Goal: Task Accomplishment & Management: Manage account settings

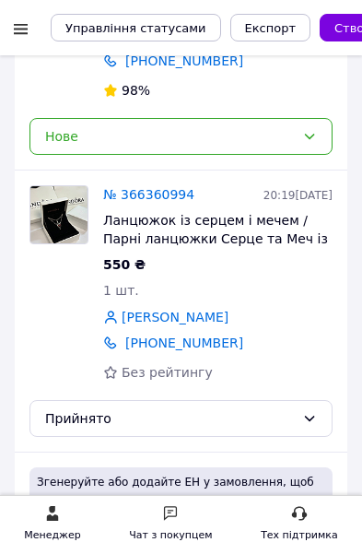
scroll to position [528, 0]
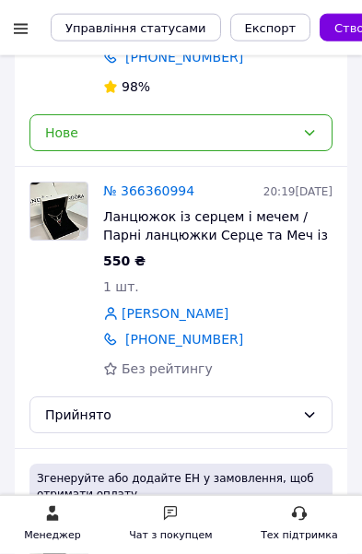
click at [180, 545] on div "Чат з покупцем" at bounding box center [170, 535] width 83 height 18
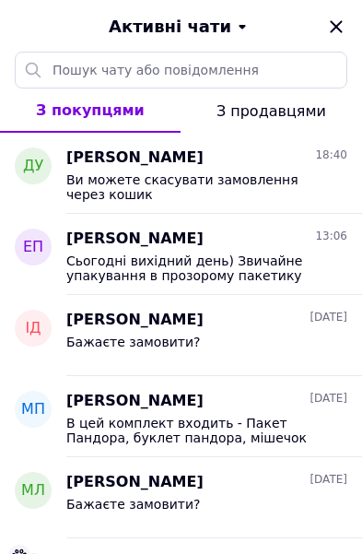
click at [277, 167] on div "Давид Унтілов 18:40" at bounding box center [206, 157] width 281 height 21
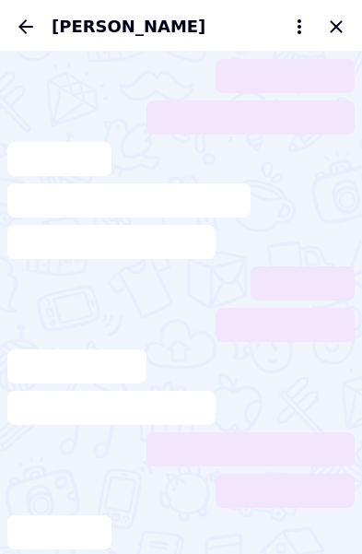
scroll to position [483, 0]
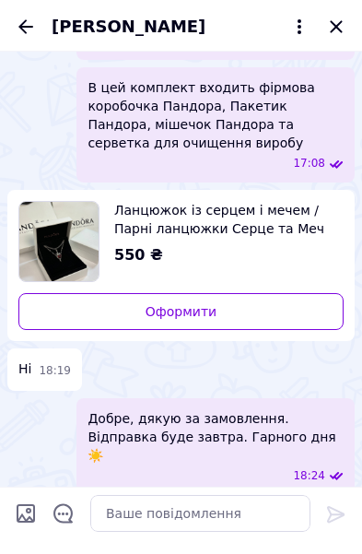
click at [327, 36] on icon "Закрити" at bounding box center [336, 27] width 22 height 22
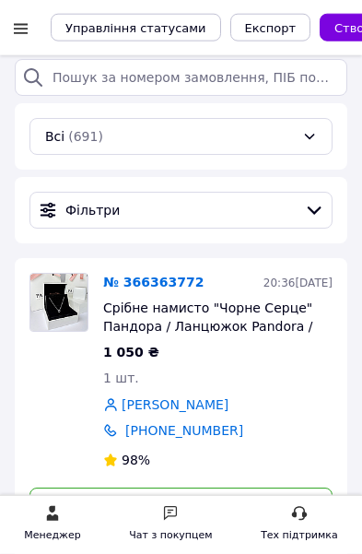
scroll to position [158, 0]
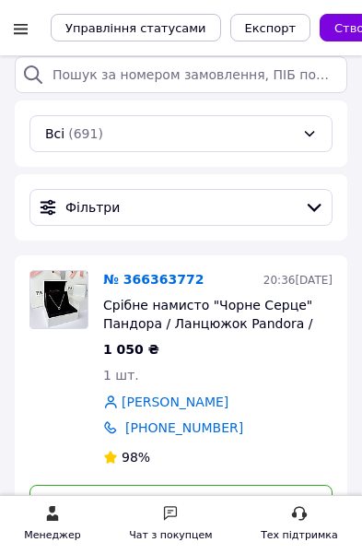
click at [174, 287] on link "№ 366363772" at bounding box center [153, 279] width 100 height 15
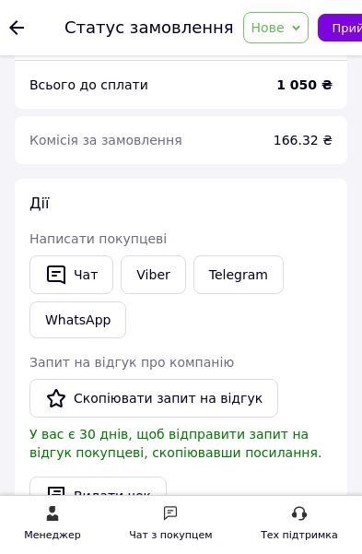
scroll to position [1711, 0]
click at [14, 32] on use at bounding box center [16, 27] width 15 height 15
